Goal: Task Accomplishment & Management: Manage account settings

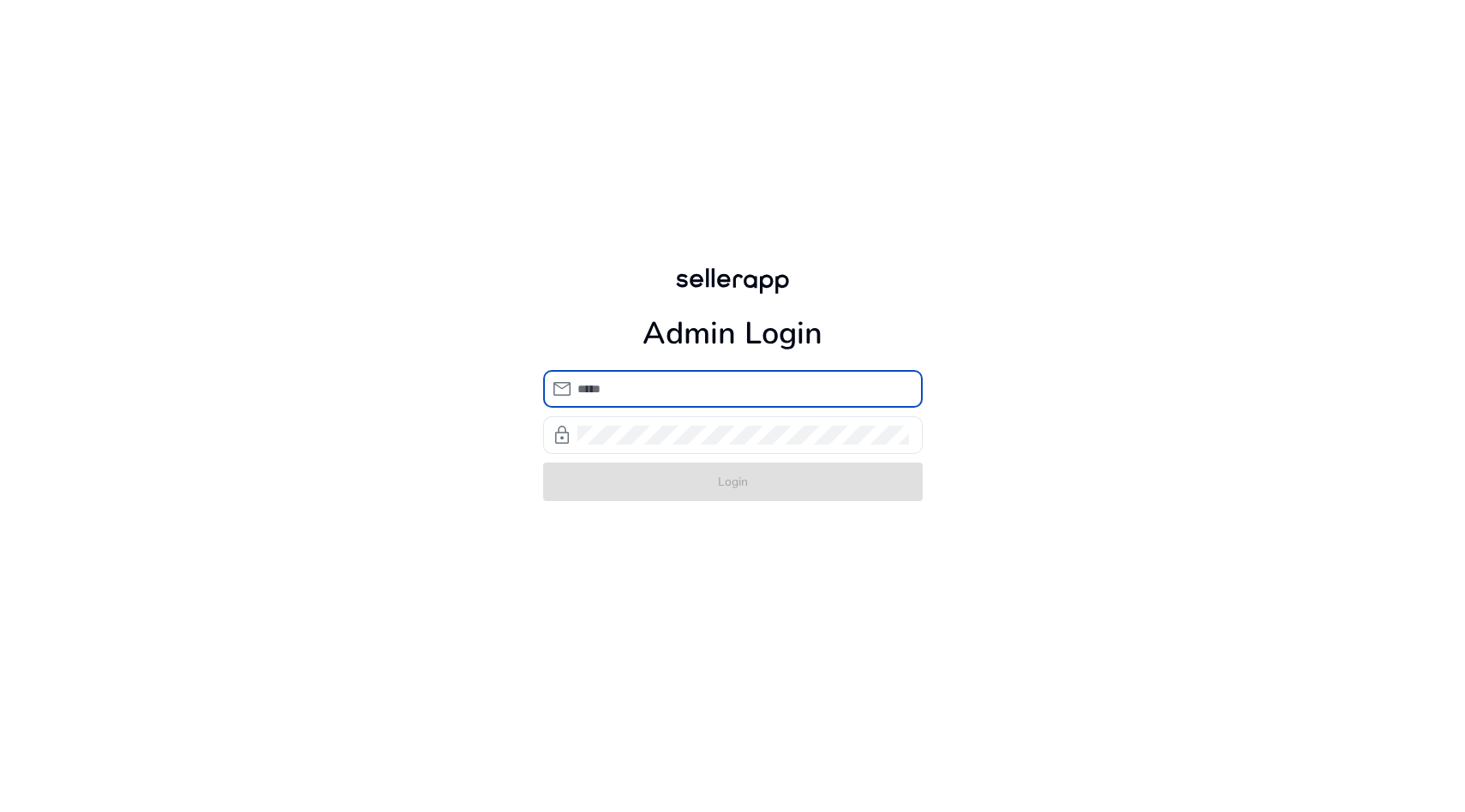
type input "**********"
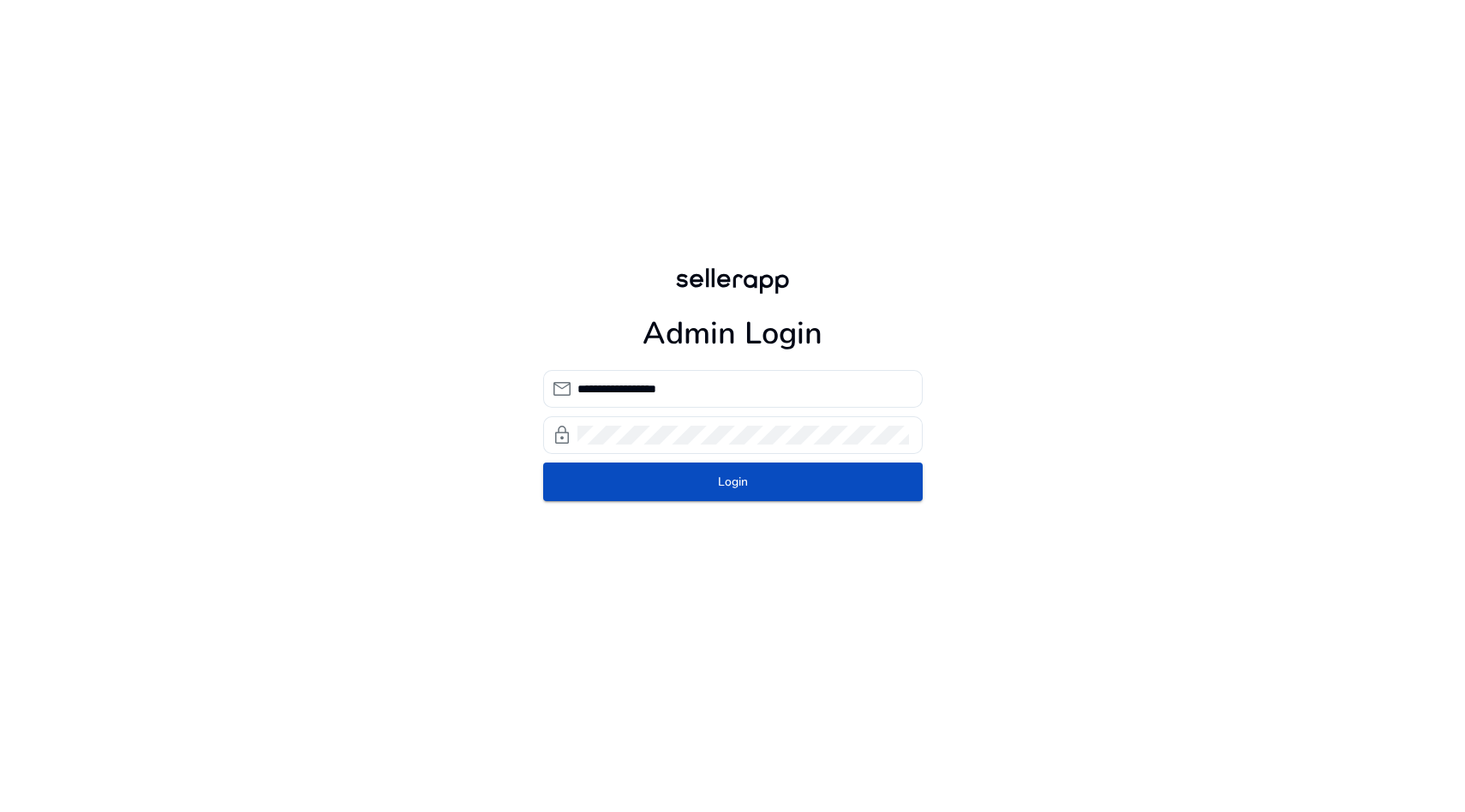
click at [742, 475] on form "**********" at bounding box center [732, 435] width 380 height 132
click at [742, 475] on span "Login" at bounding box center [732, 482] width 30 height 18
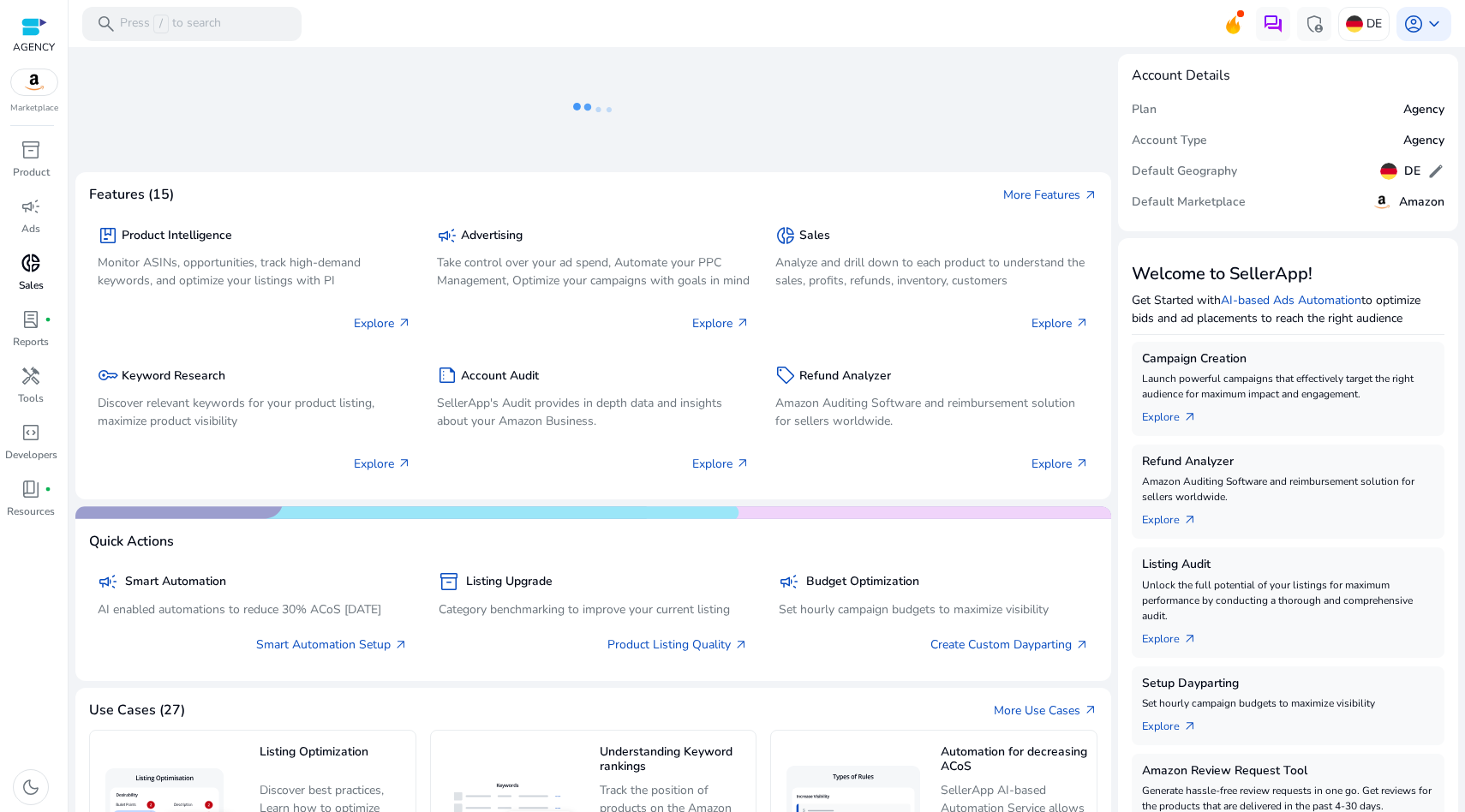
click at [23, 263] on span "donut_small" at bounding box center [31, 263] width 21 height 21
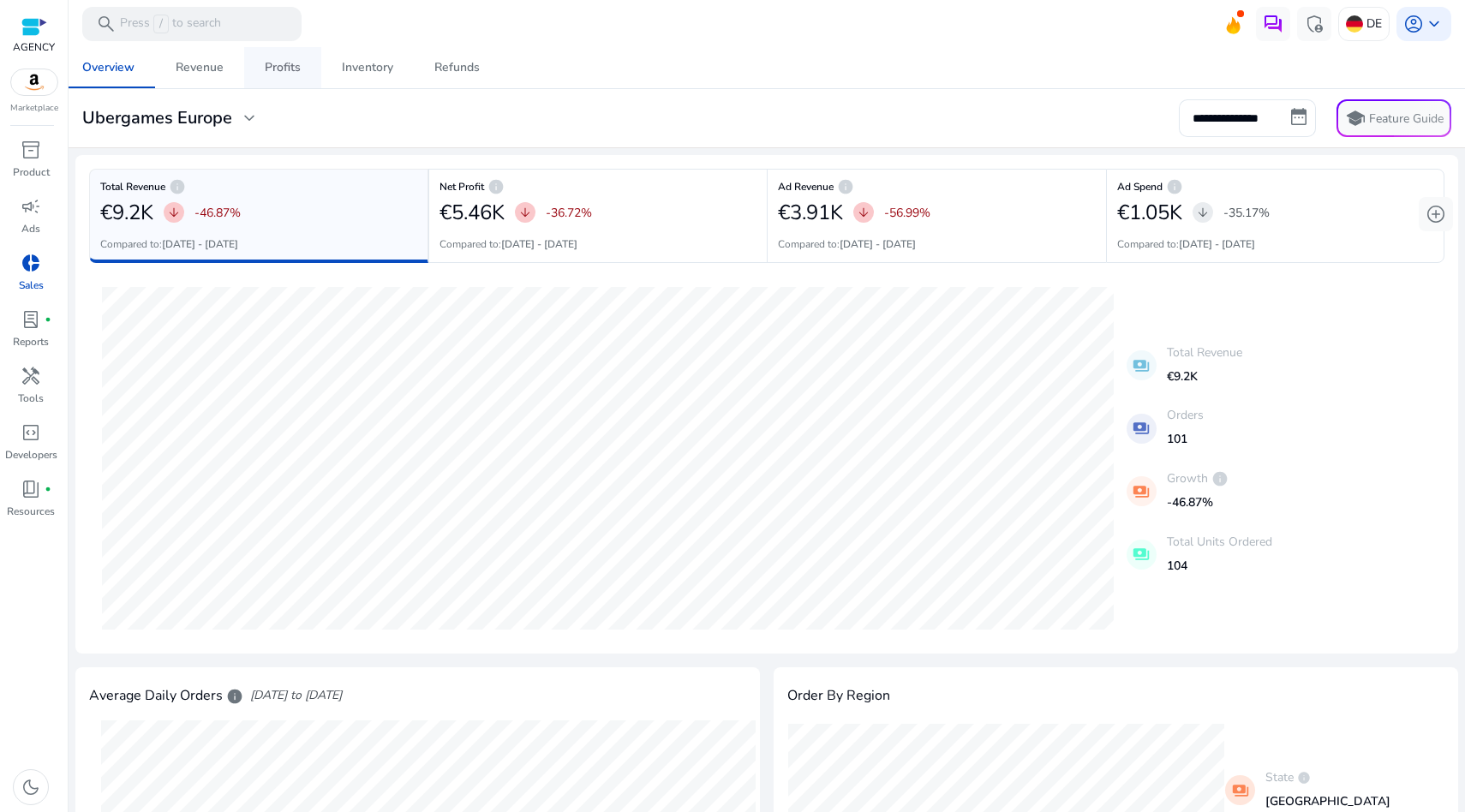
click at [280, 70] on div "Profits" at bounding box center [283, 68] width 36 height 12
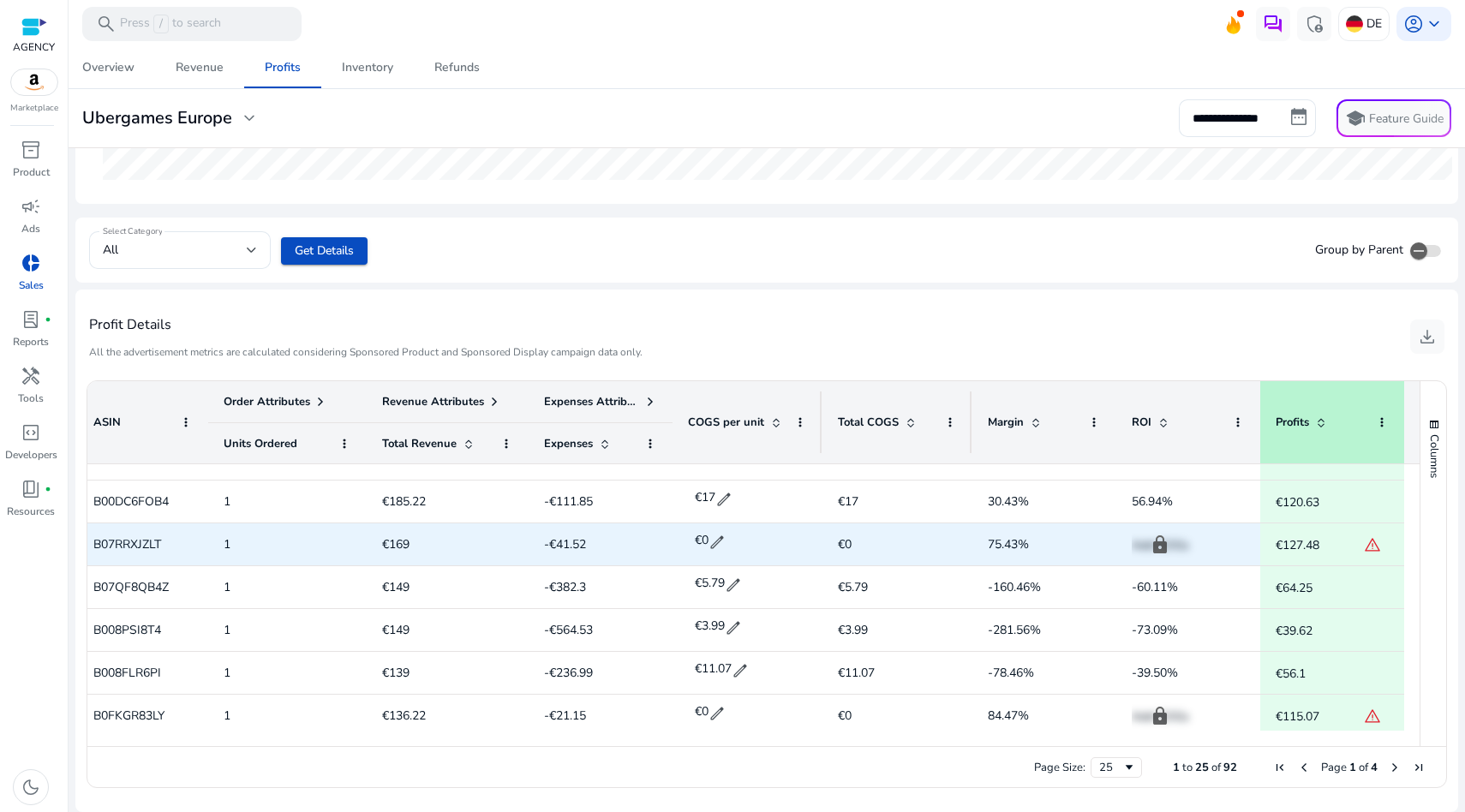
scroll to position [404, 0]
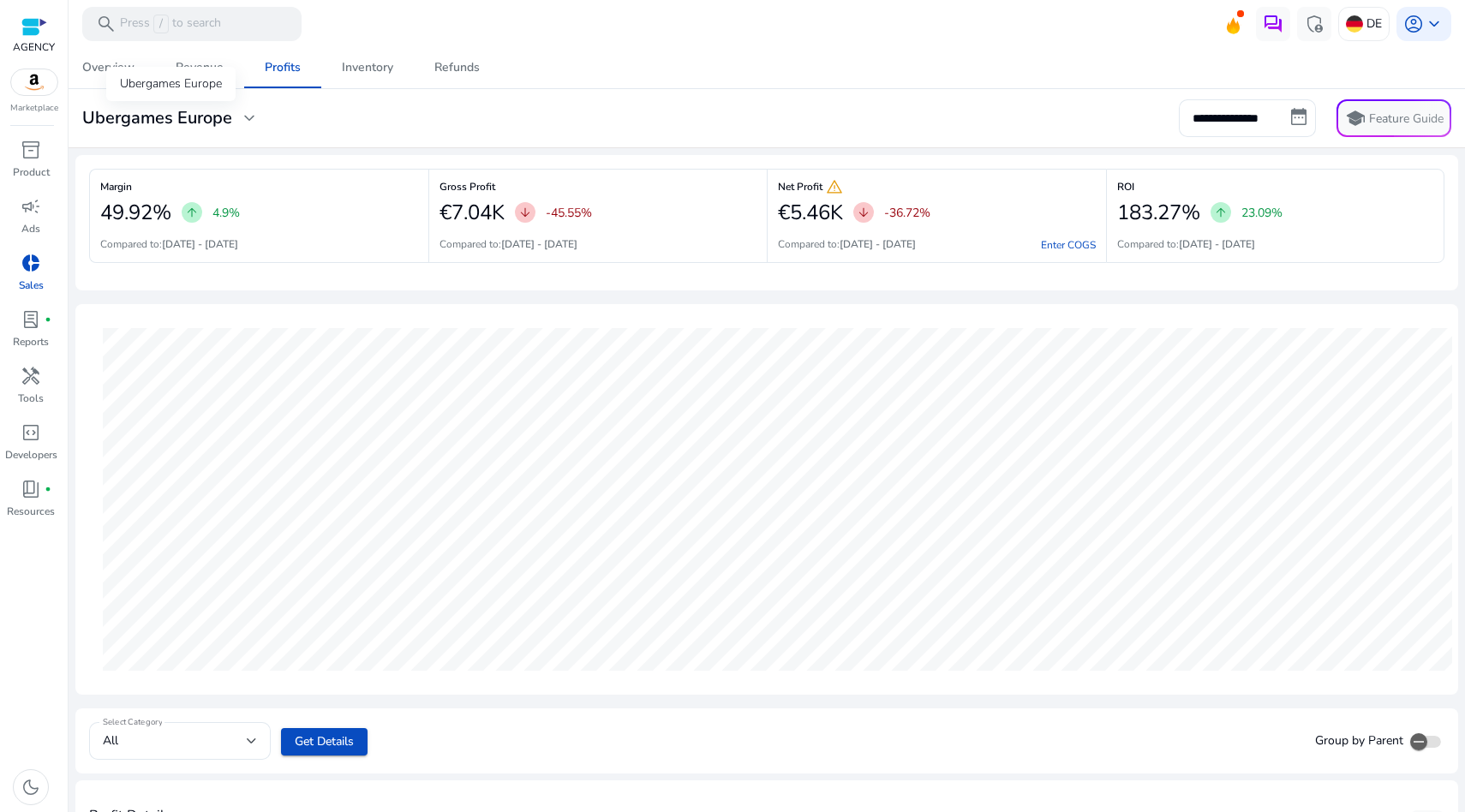
click at [193, 116] on h3 "Ubergames Europe" at bounding box center [157, 118] width 149 height 21
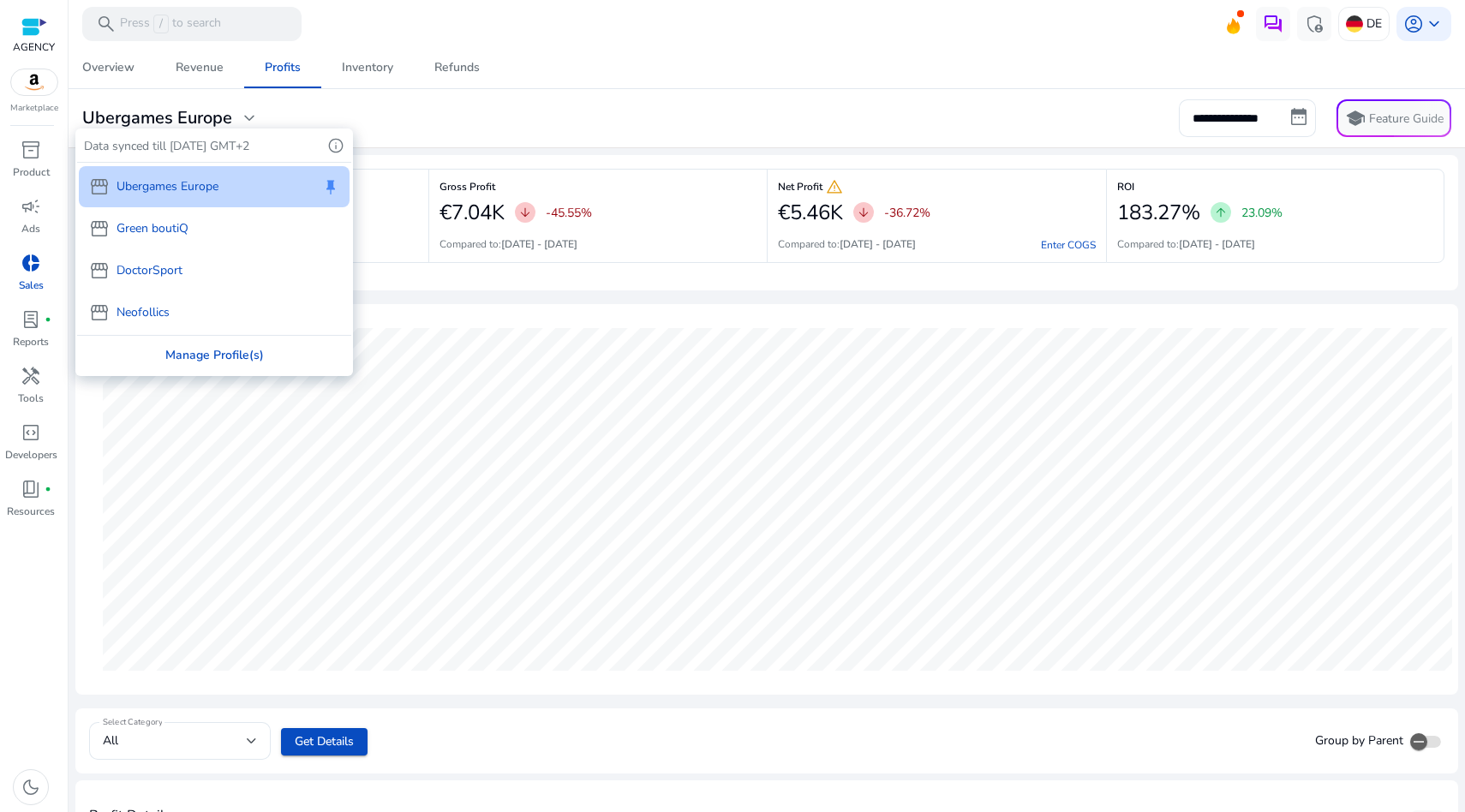
click at [194, 356] on div "Manage Profile(s)" at bounding box center [213, 355] width 274 height 39
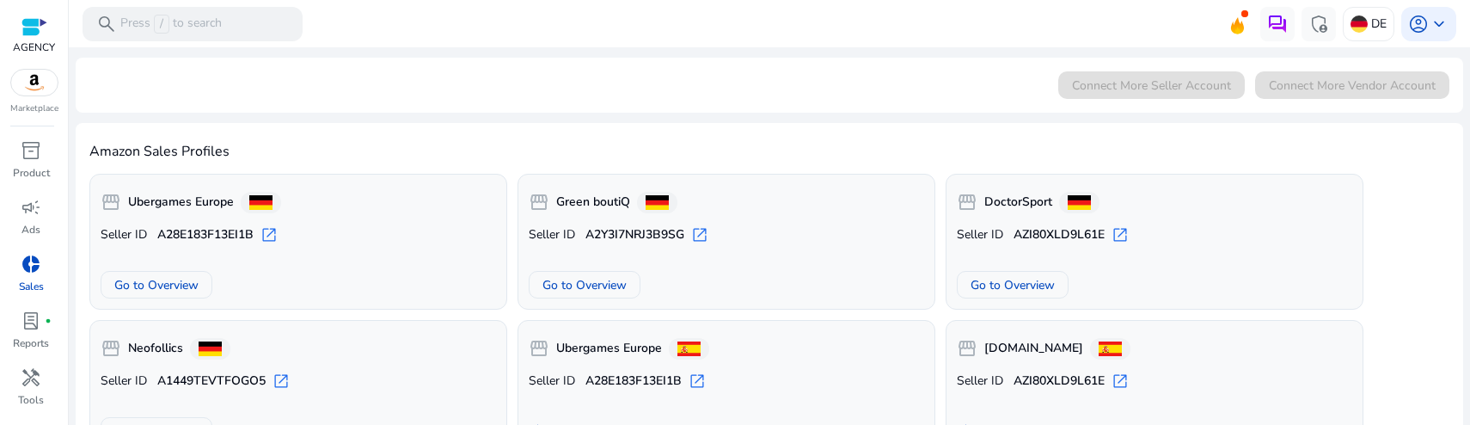
click at [26, 279] on p "Sales" at bounding box center [31, 286] width 25 height 15
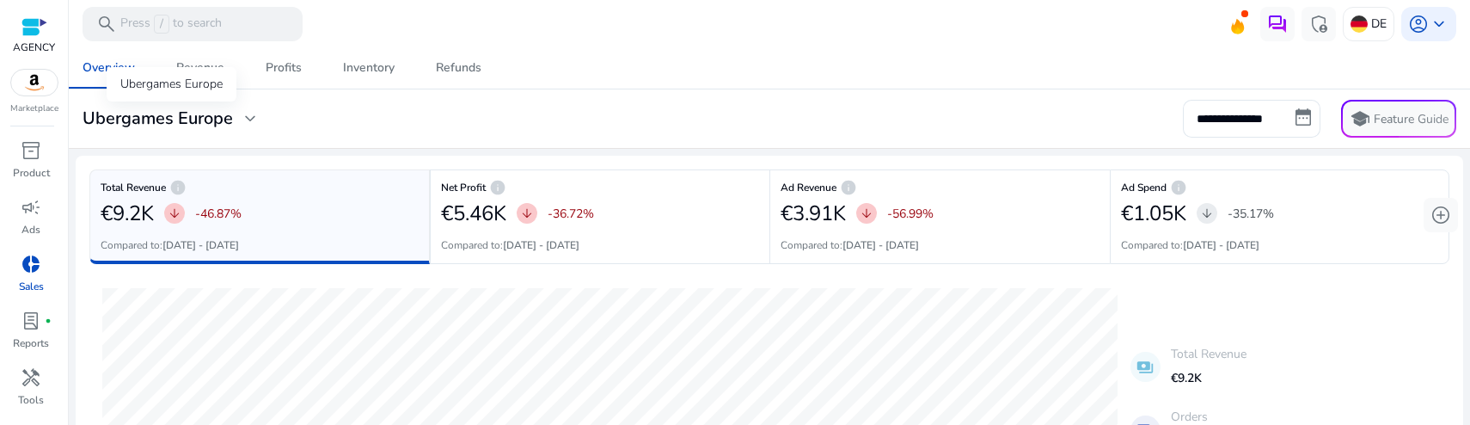
click at [252, 117] on span "expand_more" at bounding box center [250, 118] width 21 height 21
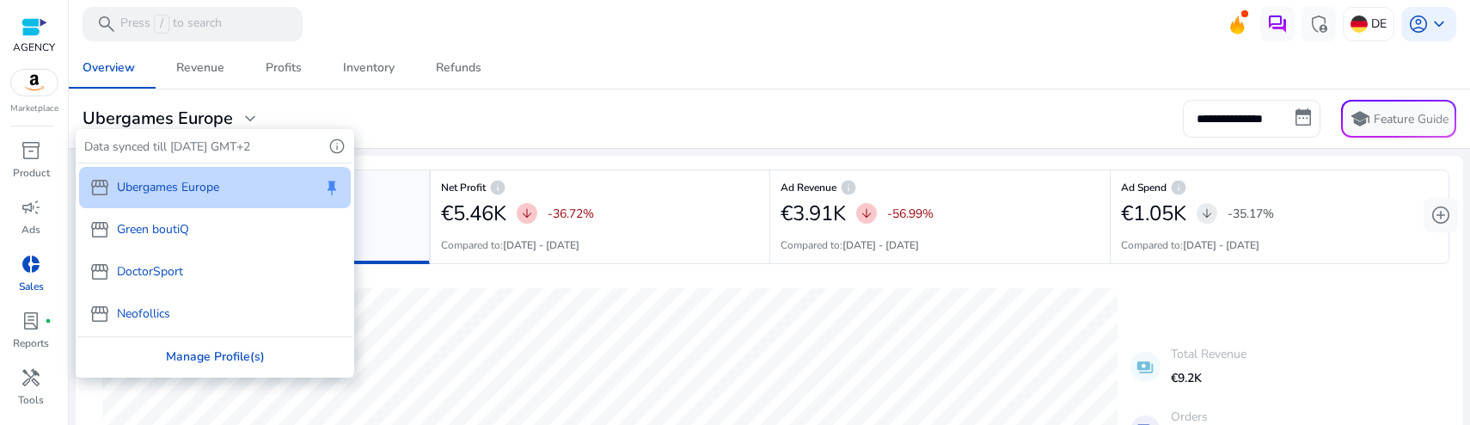
click at [209, 360] on div "Manage Profile(s)" at bounding box center [214, 356] width 275 height 39
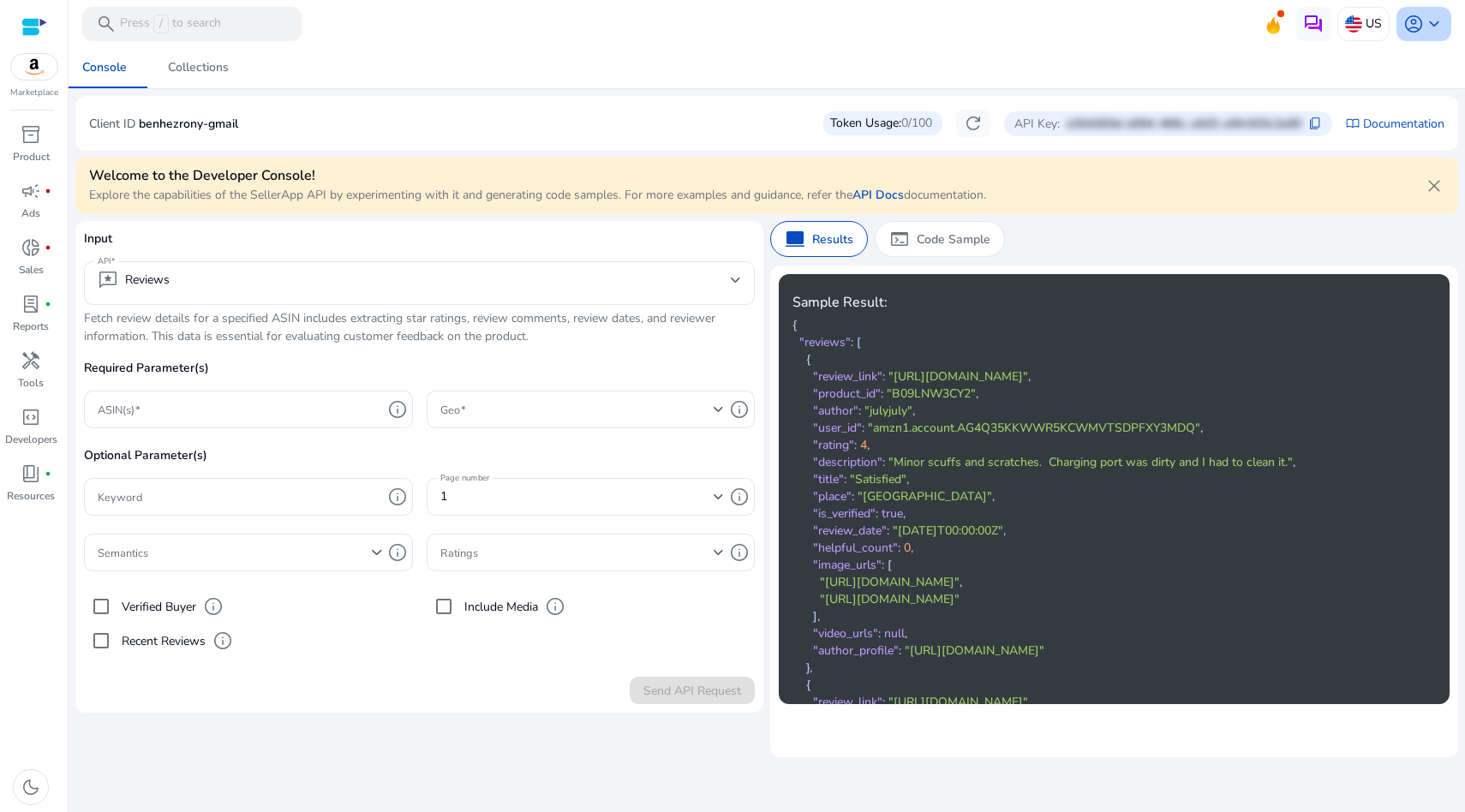
click at [1405, 33] on span "account_circle" at bounding box center [1413, 24] width 21 height 21
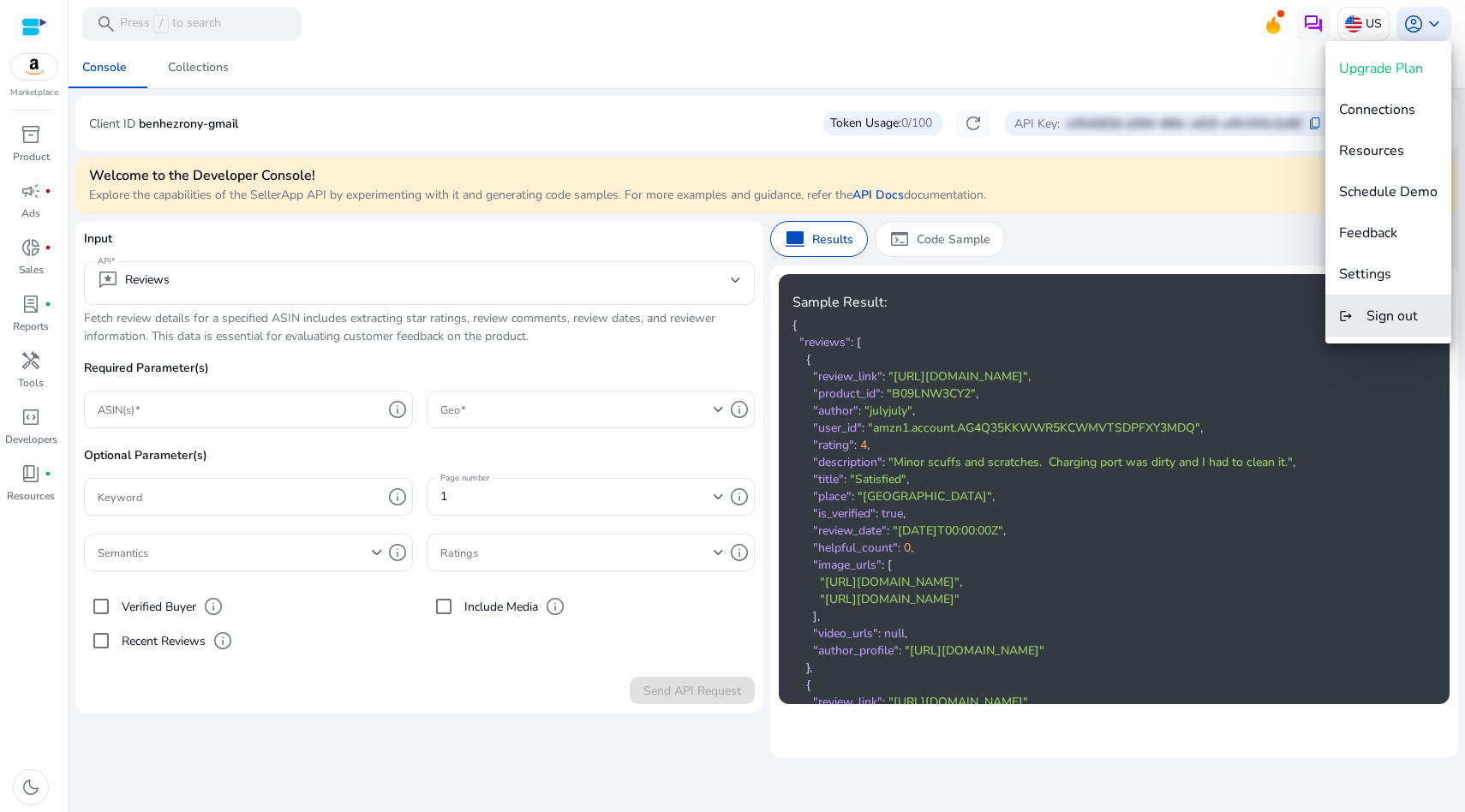
click at [1373, 304] on button "logout Sign out" at bounding box center [1388, 316] width 126 height 41
